Goal: Task Accomplishment & Management: Manage account settings

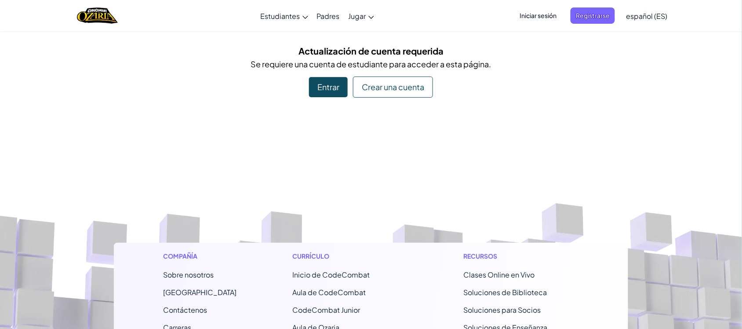
click at [327, 89] on div "Entrar" at bounding box center [328, 87] width 39 height 20
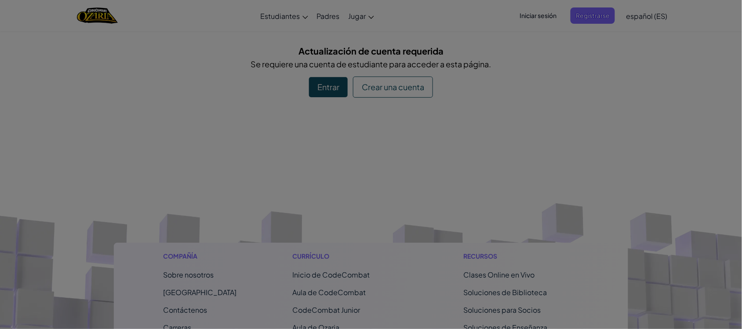
type input "[EMAIL_ADDRESS][DOMAIN_NAME]"
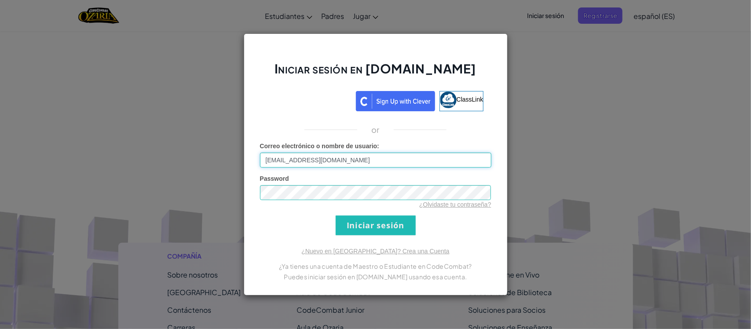
drag, startPoint x: 355, startPoint y: 163, endPoint x: 259, endPoint y: 170, distance: 96.5
click at [259, 170] on div "Iniciar sesión en Ozaria.com ClassLink or Error desconocido. Correo electrónico…" at bounding box center [376, 164] width 264 height 262
type input "[EMAIL_ADDRESS][DOMAIN_NAME]"
click at [256, 199] on div "Iniciar sesión en Ozaria.com ClassLink or Error desconocido. Correo electrónico…" at bounding box center [376, 164] width 264 height 262
click at [336, 215] on input "Iniciar sesión" at bounding box center [376, 225] width 80 height 20
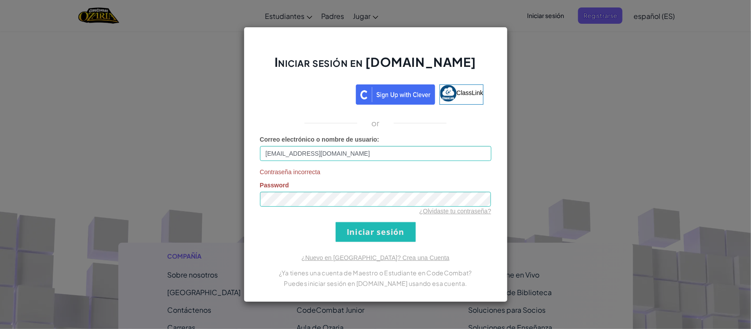
click at [470, 245] on div "Iniciar sesión en Ozaria.com ClassLink or Correo electrónico o nombre de usuari…" at bounding box center [376, 164] width 264 height 275
click at [336, 222] on input "Iniciar sesión" at bounding box center [376, 232] width 80 height 20
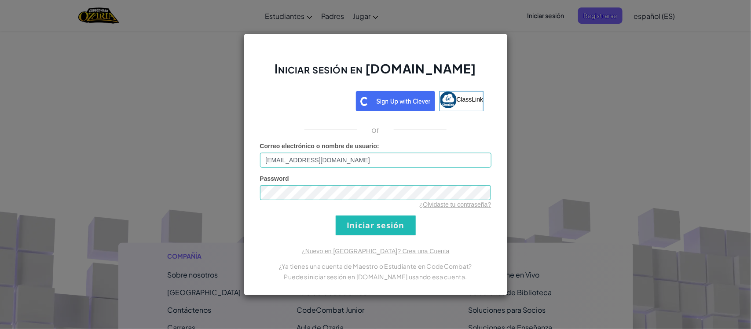
click at [478, 228] on form "Correo electrónico o nombre de usuario : [EMAIL_ADDRESS][DOMAIN_NAME] Password …" at bounding box center [375, 189] width 231 height 94
click at [381, 224] on input "Iniciar sesión" at bounding box center [376, 225] width 80 height 20
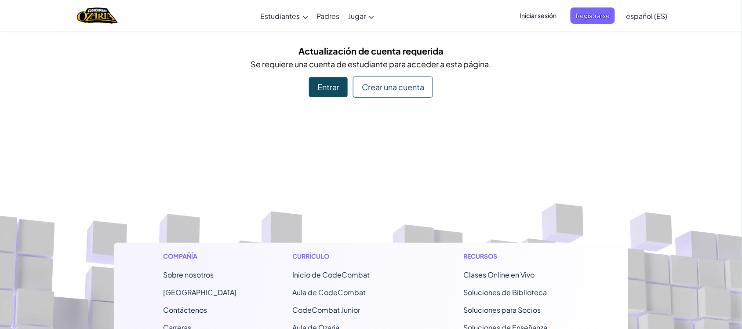
click at [321, 82] on div "Entrar" at bounding box center [328, 87] width 39 height 20
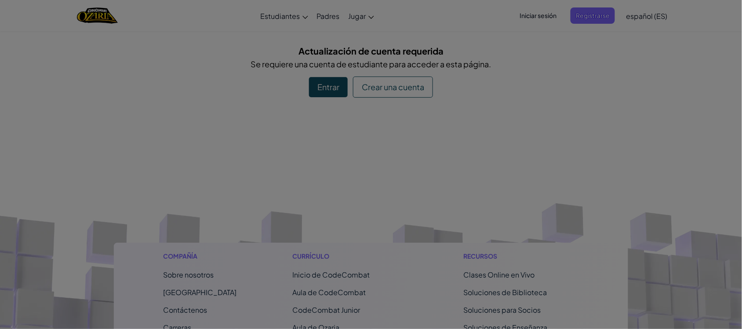
type input "[EMAIL_ADDRESS][DOMAIN_NAME]"
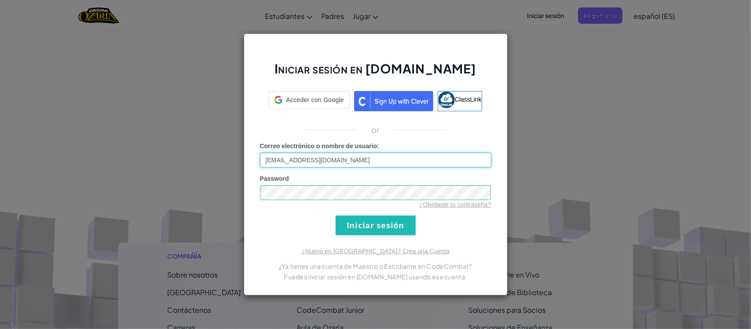
drag, startPoint x: 354, startPoint y: 164, endPoint x: 265, endPoint y: 170, distance: 89.5
click at [265, 170] on form "Correo electrónico o nombre de usuario : [EMAIL_ADDRESS][DOMAIN_NAME] Password …" at bounding box center [375, 189] width 231 height 94
type input "[EMAIL_ADDRESS][DOMAIN_NAME]"
click at [285, 210] on form "Correo electrónico o nombre de usuario : [EMAIL_ADDRESS][DOMAIN_NAME] Password …" at bounding box center [375, 189] width 231 height 94
click at [366, 230] on input "Iniciar sesión" at bounding box center [376, 225] width 80 height 20
